Goal: Register for event/course

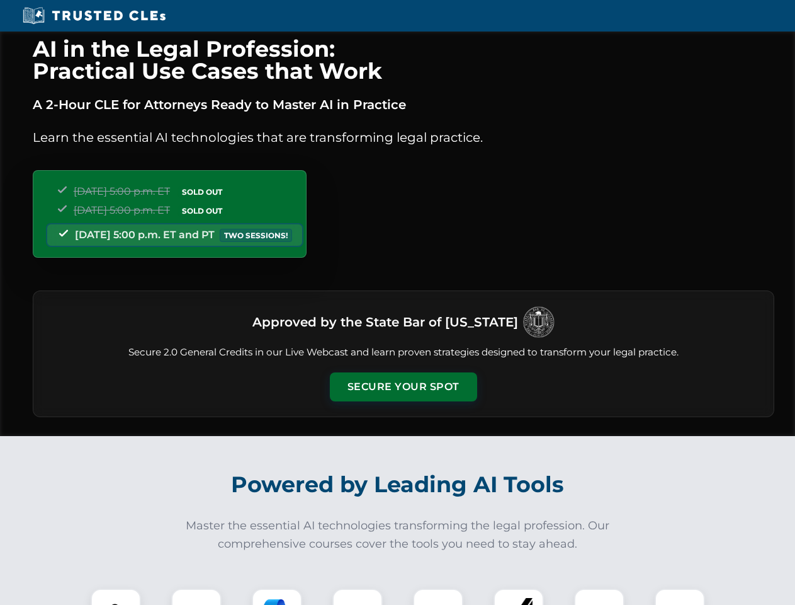
click at [403, 387] on button "Secure Your Spot" at bounding box center [403, 386] width 147 height 29
click at [116, 596] on img at bounding box center [116, 613] width 37 height 37
click at [197, 596] on div at bounding box center [196, 613] width 50 height 50
